Goal: Transaction & Acquisition: Purchase product/service

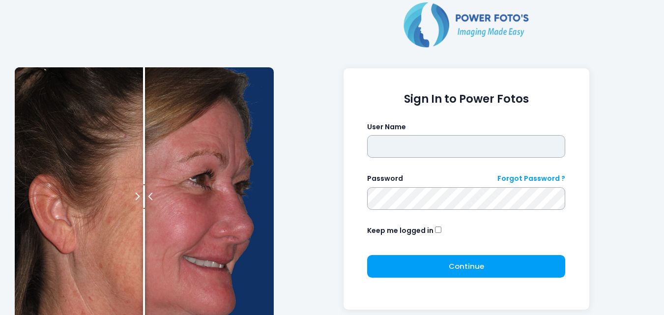
type input "**********"
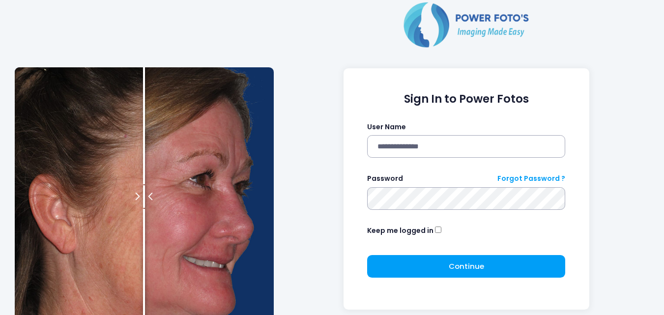
click at [432, 232] on div "Keep me logged in" at bounding box center [466, 231] width 198 height 13
click at [457, 280] on div "Continue Please wait..." at bounding box center [466, 270] width 198 height 30
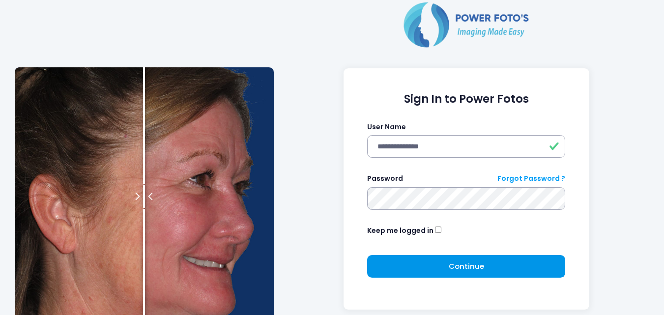
click at [453, 258] on button "Continue Please wait..." at bounding box center [466, 266] width 198 height 23
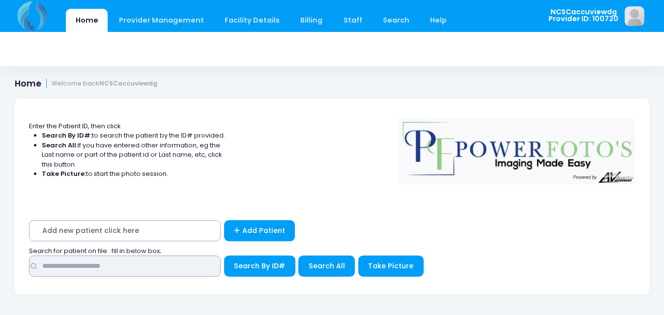
click at [114, 265] on input "text" at bounding box center [125, 265] width 192 height 21
type input "*****"
click at [224, 255] on button "Search By ID#" at bounding box center [259, 265] width 71 height 21
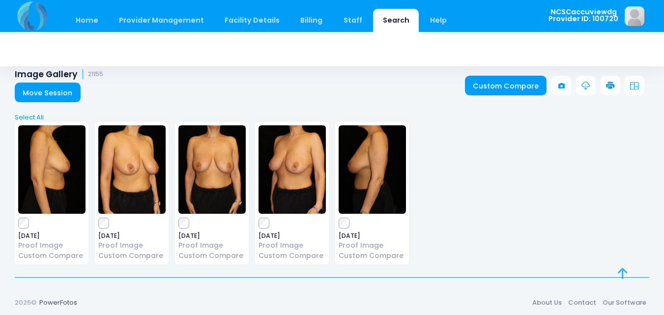
scroll to position [12, 0]
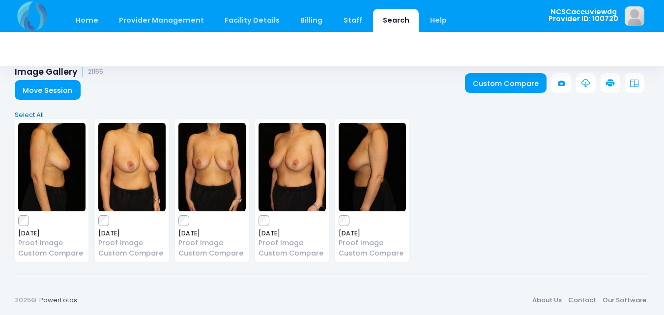
click at [37, 115] on link "Select All" at bounding box center [332, 115] width 641 height 10
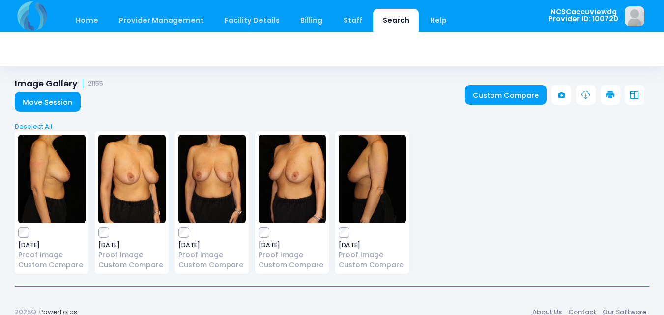
click at [611, 95] on icon at bounding box center [610, 95] width 9 height 9
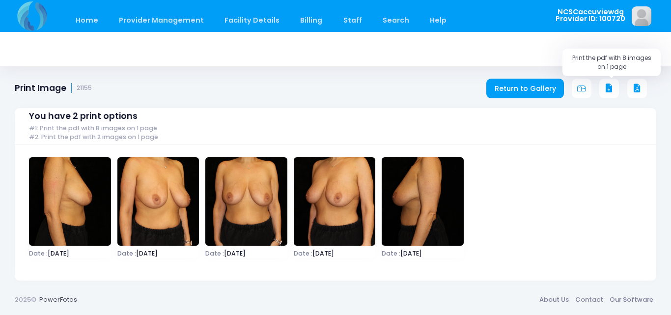
click at [610, 88] on icon at bounding box center [609, 88] width 9 height 9
click at [89, 20] on link "Home" at bounding box center [87, 20] width 42 height 23
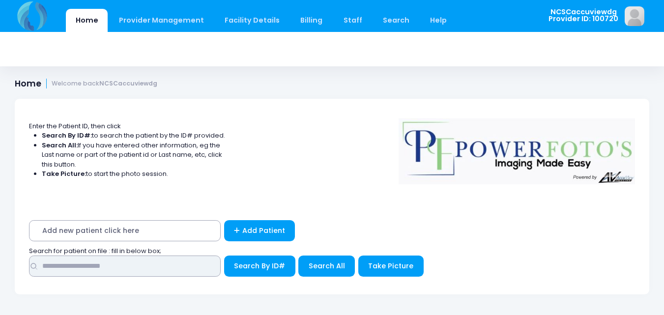
click at [168, 275] on input "text" at bounding box center [125, 265] width 192 height 21
type input "*****"
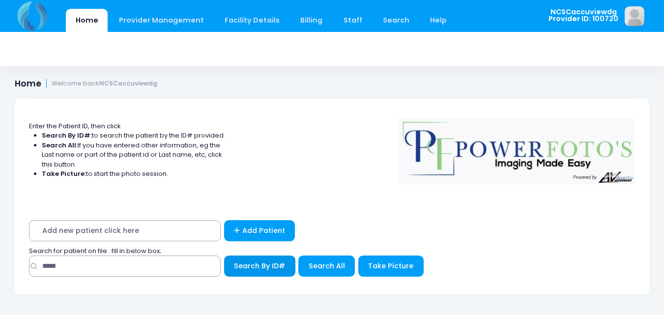
click at [294, 268] on button "Search By ID#" at bounding box center [259, 265] width 71 height 21
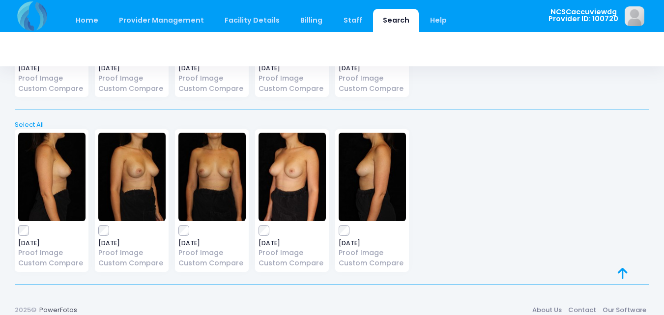
scroll to position [361, 0]
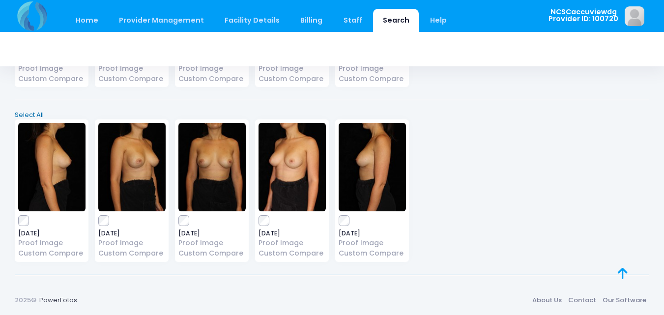
click at [24, 114] on link "Select All" at bounding box center [332, 115] width 641 height 10
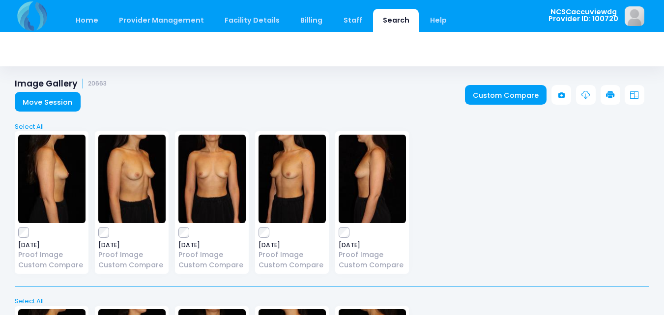
click at [612, 94] on icon at bounding box center [610, 95] width 9 height 9
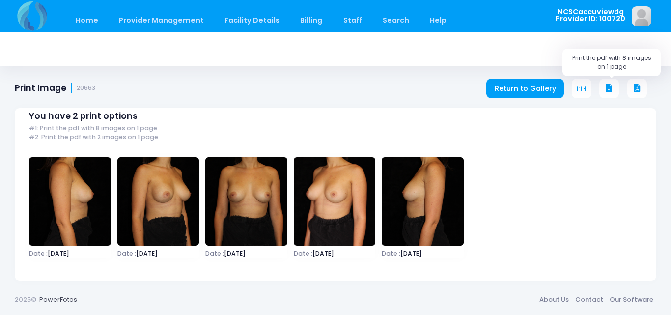
click at [610, 92] on icon at bounding box center [609, 88] width 9 height 9
click at [94, 21] on link "Home" at bounding box center [87, 20] width 42 height 23
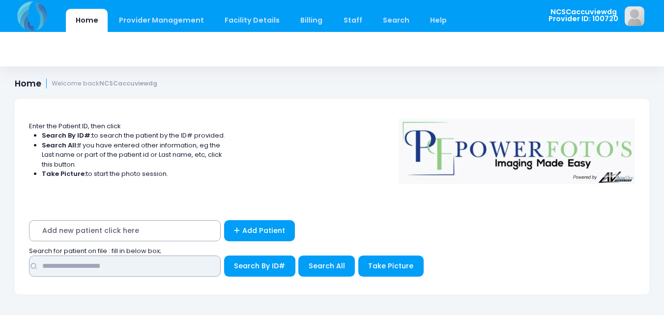
click at [112, 269] on input "text" at bounding box center [125, 265] width 192 height 21
type input "*****"
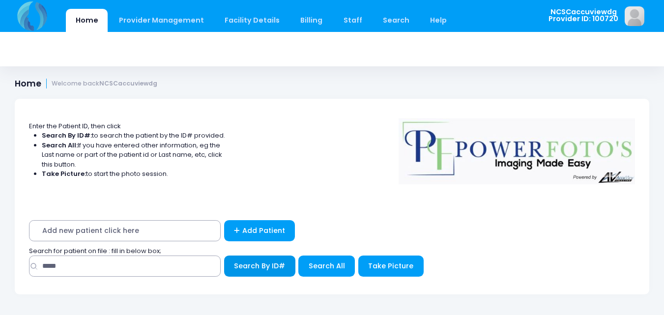
click at [268, 270] on span "Search By ID#" at bounding box center [259, 266] width 51 height 10
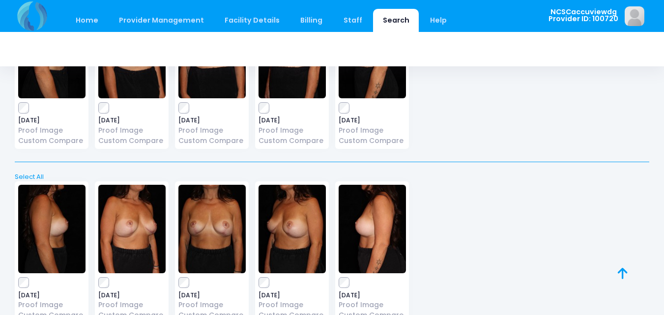
scroll to position [361, 0]
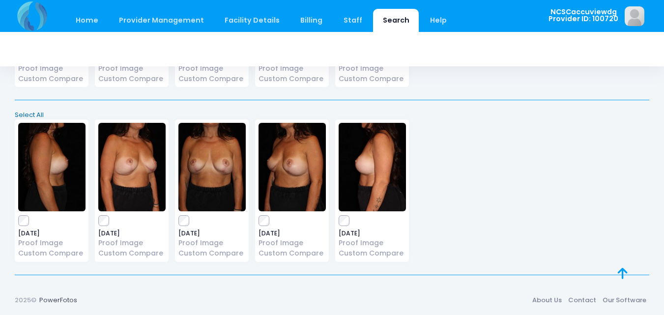
click at [26, 115] on link "Select All" at bounding box center [332, 115] width 641 height 10
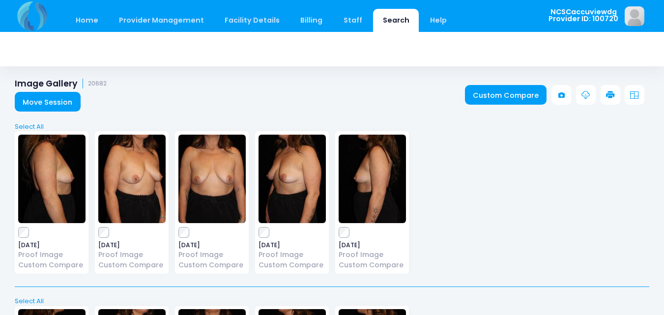
click at [614, 98] on icon at bounding box center [610, 95] width 9 height 9
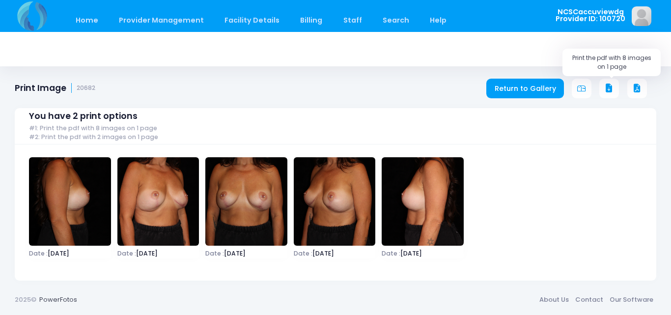
click at [607, 86] on icon at bounding box center [609, 88] width 9 height 9
click at [81, 18] on link "Home" at bounding box center [87, 20] width 42 height 23
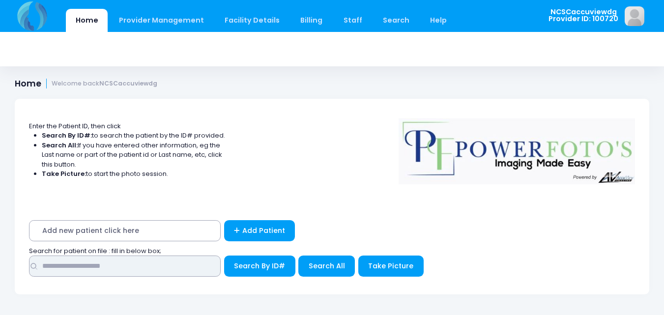
click at [160, 263] on input "text" at bounding box center [125, 265] width 192 height 21
type input "****"
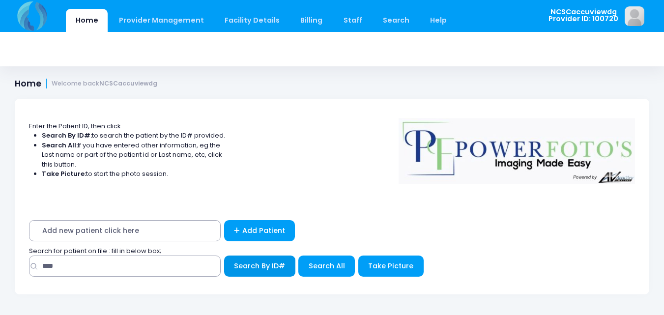
click at [238, 267] on span "Search By ID#" at bounding box center [259, 266] width 51 height 10
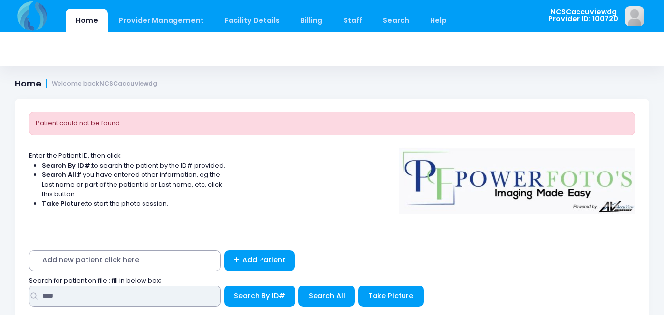
click at [176, 300] on input "****" at bounding box center [125, 295] width 192 height 21
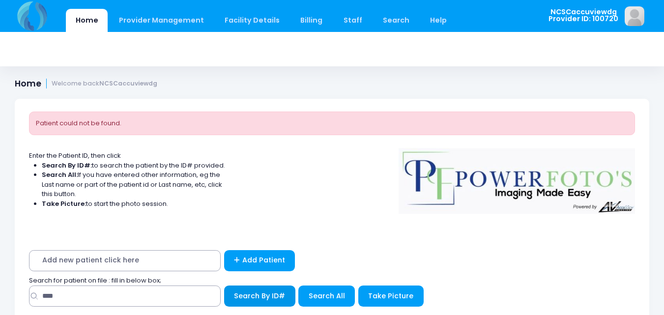
click at [251, 296] on span "Search By ID#" at bounding box center [259, 296] width 51 height 10
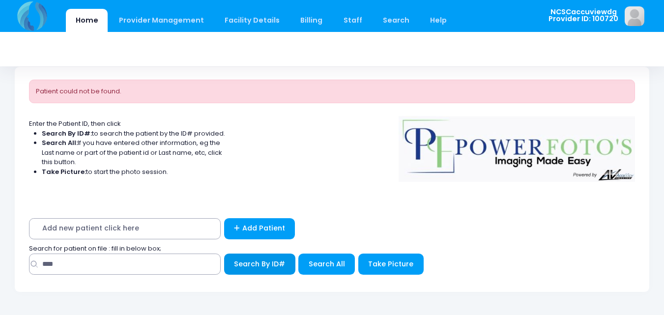
scroll to position [51, 0]
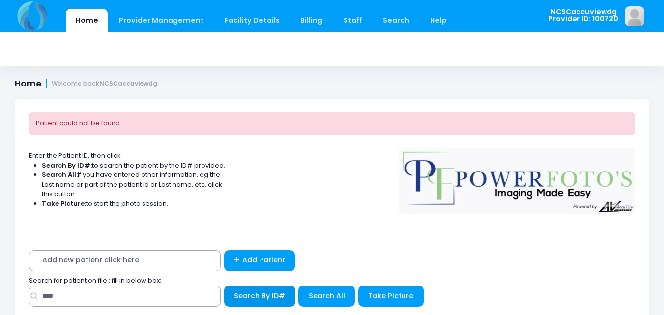
click at [275, 297] on span "Search By ID#" at bounding box center [259, 296] width 51 height 10
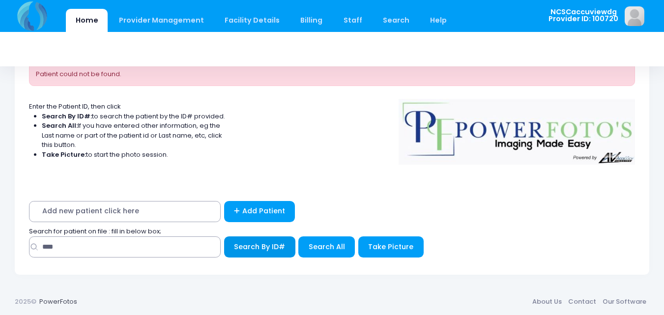
click at [267, 237] on button "Search By ID#" at bounding box center [259, 246] width 71 height 21
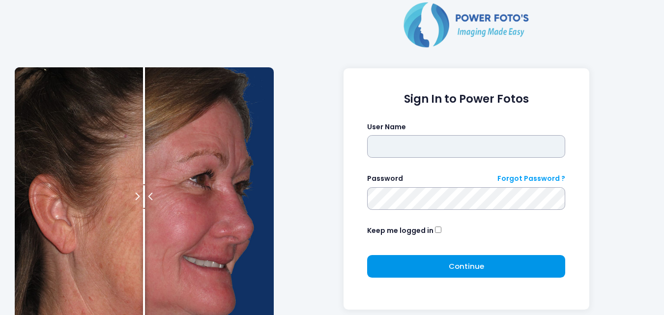
type input "**********"
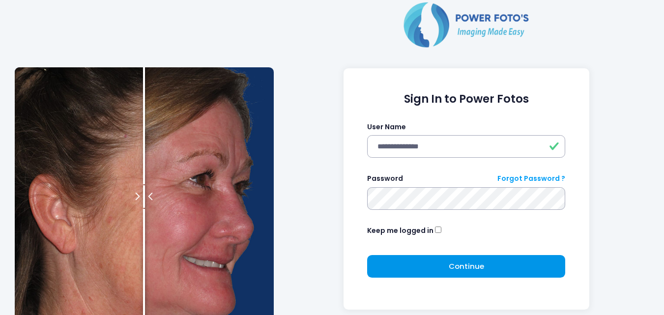
click at [425, 272] on button "Continue Please wait..." at bounding box center [466, 266] width 198 height 23
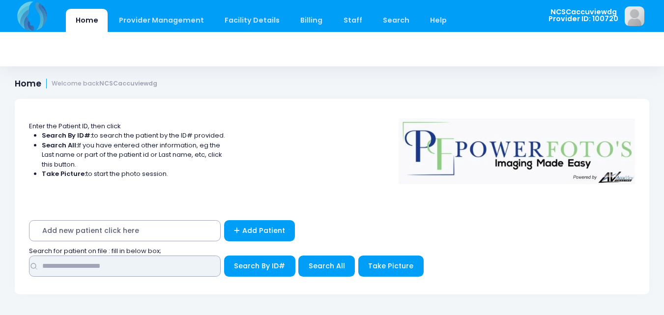
click at [190, 269] on input "text" at bounding box center [125, 265] width 192 height 21
type input "****"
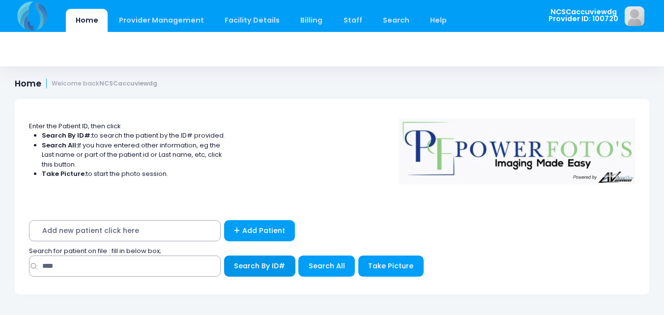
click at [276, 268] on span "Search By ID#" at bounding box center [259, 266] width 51 height 10
